Goal: Information Seeking & Learning: Learn about a topic

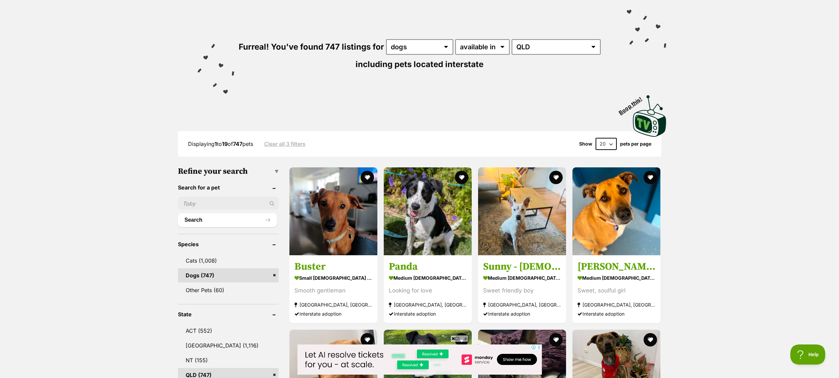
click at [452, 339] on icon at bounding box center [453, 339] width 3 height 4
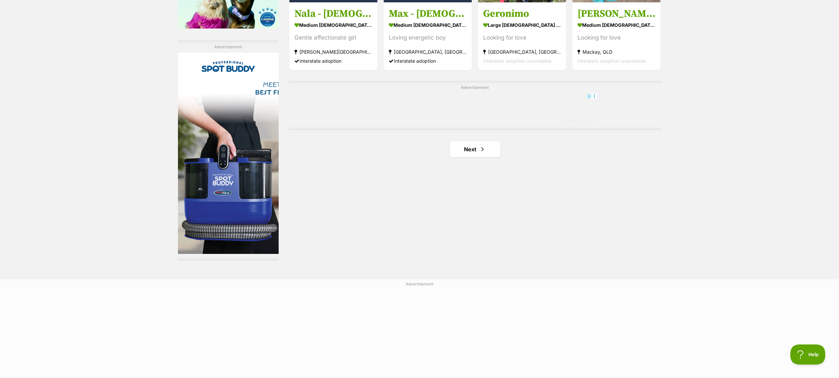
scroll to position [1141, 0]
click at [474, 151] on link "Next" at bounding box center [475, 149] width 50 height 16
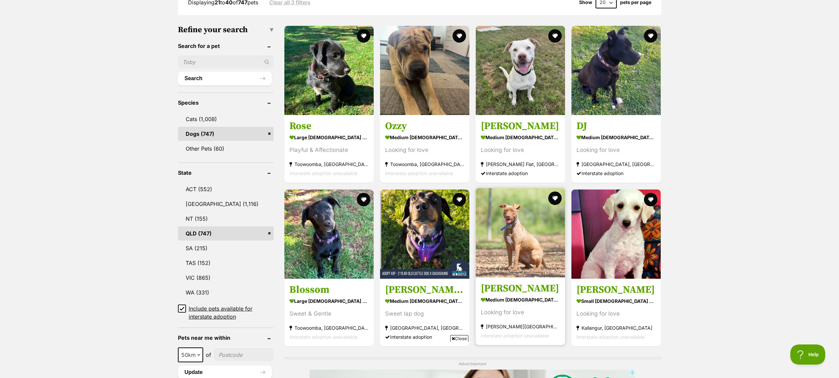
scroll to position [194, 0]
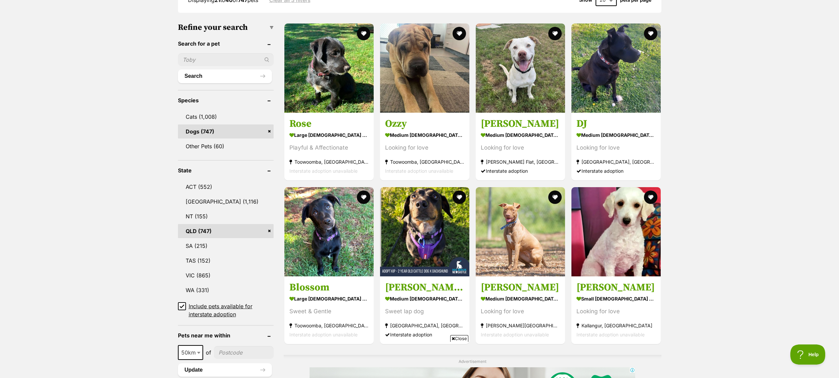
click at [454, 339] on span "Close" at bounding box center [459, 338] width 18 height 7
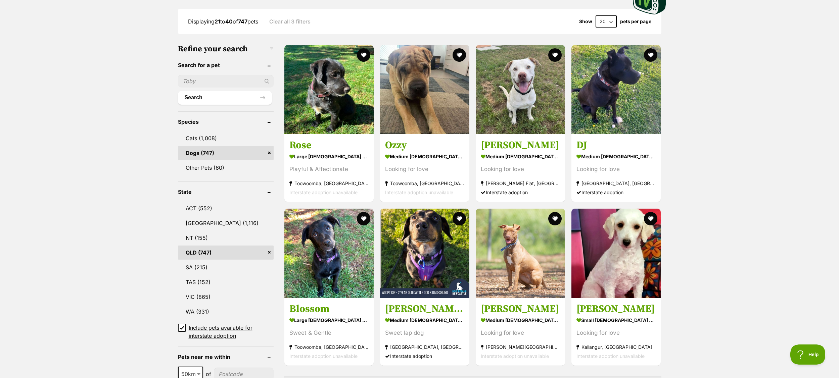
scroll to position [154, 0]
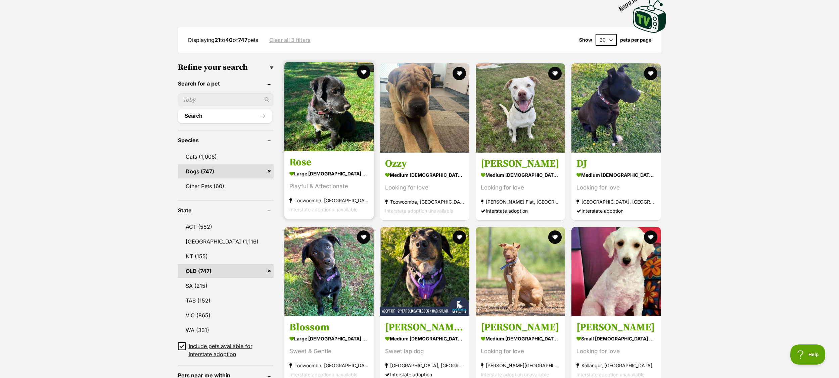
click at [326, 109] on img at bounding box center [328, 106] width 89 height 89
